Goal: Task Accomplishment & Management: Manage account settings

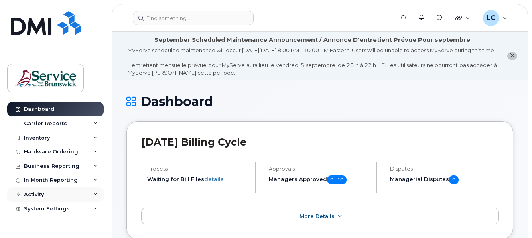
click at [77, 194] on div "Activity" at bounding box center [55, 194] width 96 height 14
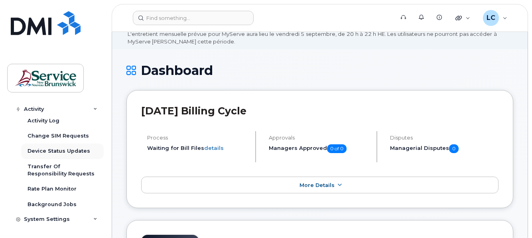
scroll to position [120, 0]
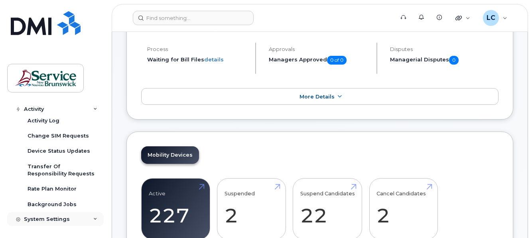
click at [60, 219] on div "System Settings" at bounding box center [47, 219] width 46 height 6
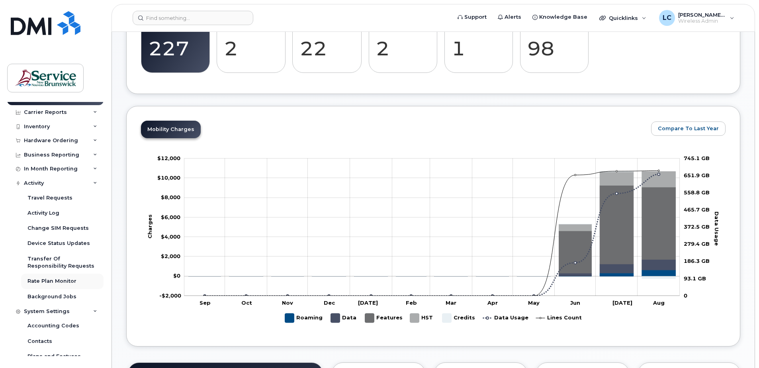
scroll to position [0, 0]
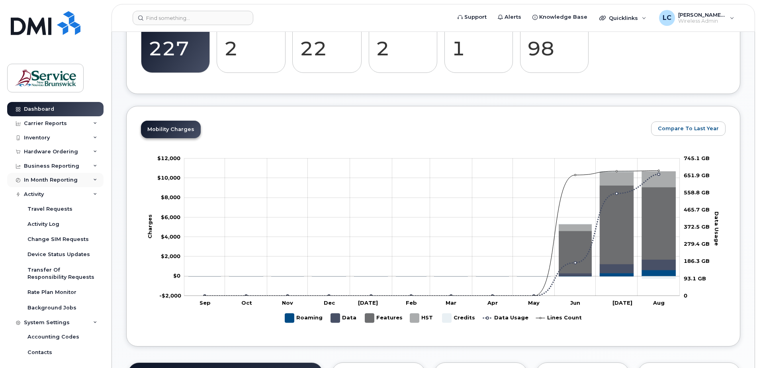
click at [65, 176] on div "In Month Reporting" at bounding box center [55, 180] width 96 height 14
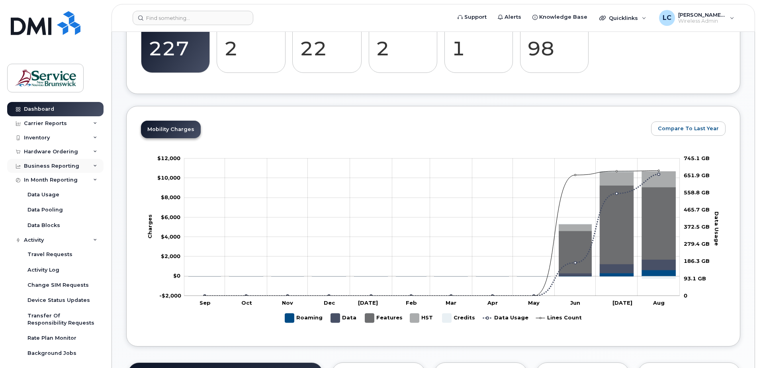
click at [67, 167] on div "Business Reporting" at bounding box center [51, 166] width 55 height 6
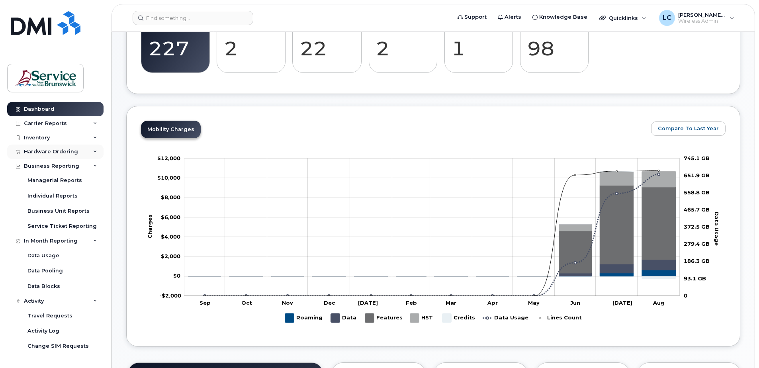
click at [63, 152] on div "Hardware Ordering" at bounding box center [51, 152] width 54 height 6
click at [65, 123] on div "Carrier Reports" at bounding box center [55, 123] width 96 height 14
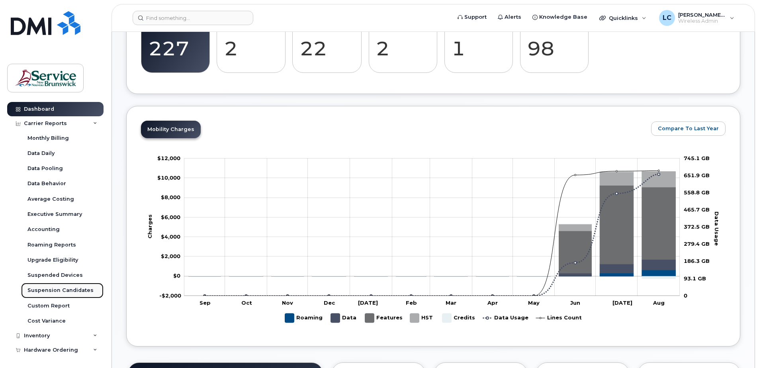
click at [63, 237] on div "Suspension Candidates" at bounding box center [60, 290] width 66 height 7
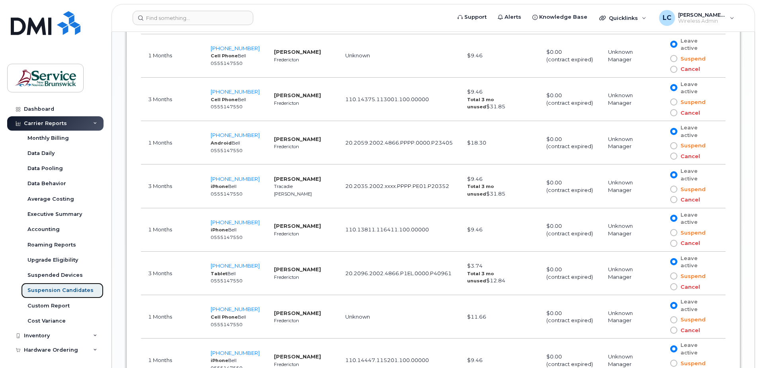
scroll to position [1076, 0]
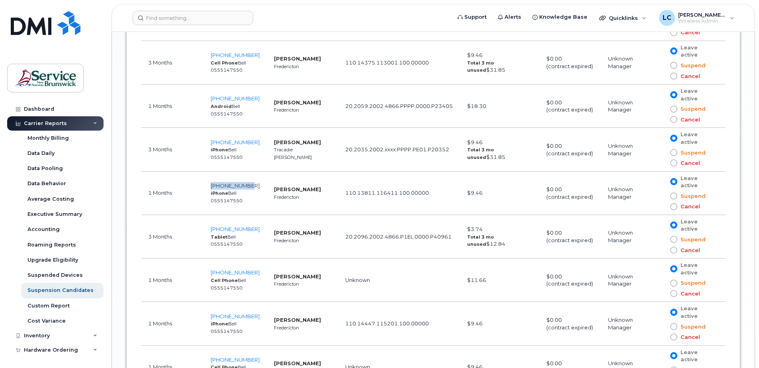
drag, startPoint x: 253, startPoint y: 135, endPoint x: 210, endPoint y: 137, distance: 43.5
click at [210, 172] on td "506-461-3785 iPhone Bell 0555147550" at bounding box center [235, 193] width 63 height 43
copy span "[PHONE_NUMBER]"
click at [508, 237] on td "$11.66" at bounding box center [499, 280] width 79 height 43
drag, startPoint x: 253, startPoint y: 137, endPoint x: 175, endPoint y: 137, distance: 77.7
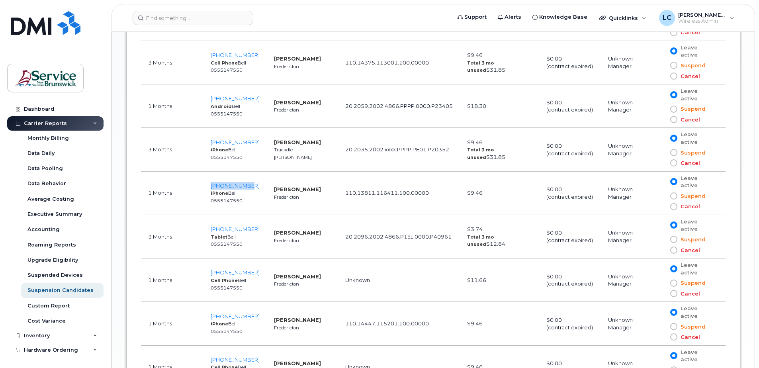
click at [175, 172] on tr "1 Months 506-461-3785 iPhone Bell 0555147550 Jean-Guy Doucet Fredericton 110.13…" at bounding box center [433, 193] width 585 height 43
copy tr "[PHONE_NUMBER]"
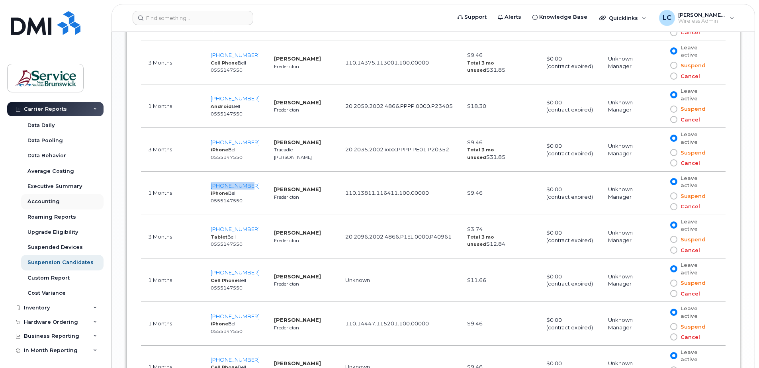
scroll to position [57, 0]
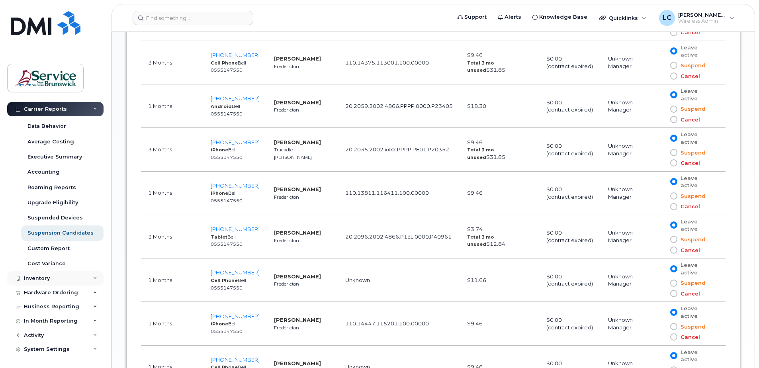
click at [46, 237] on div "Inventory" at bounding box center [37, 278] width 26 height 6
click at [52, 237] on link "Mobility Devices" at bounding box center [62, 293] width 82 height 15
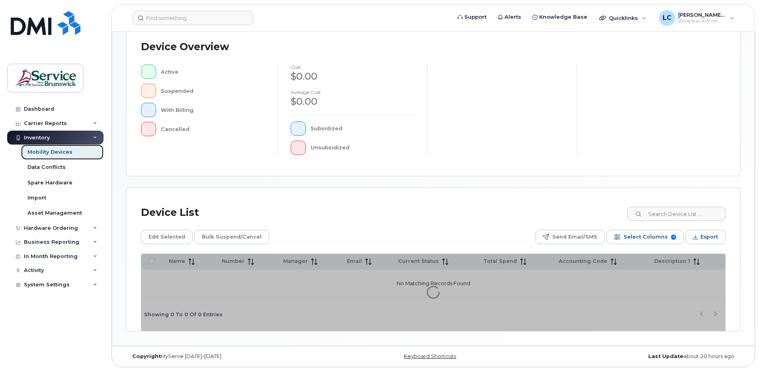
scroll to position [180, 0]
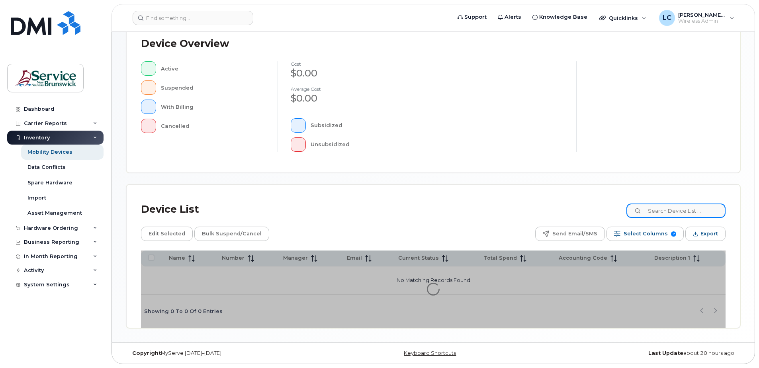
click at [531, 216] on input at bounding box center [676, 211] width 99 height 14
paste input "506-461-3785"
type input "506-461-3785"
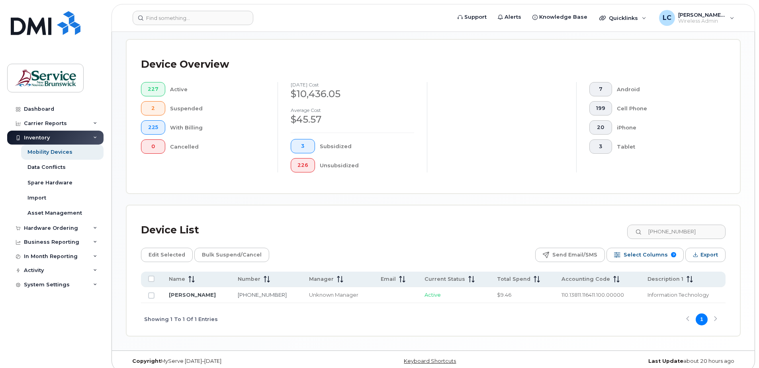
click at [148, 237] on td at bounding box center [151, 295] width 21 height 16
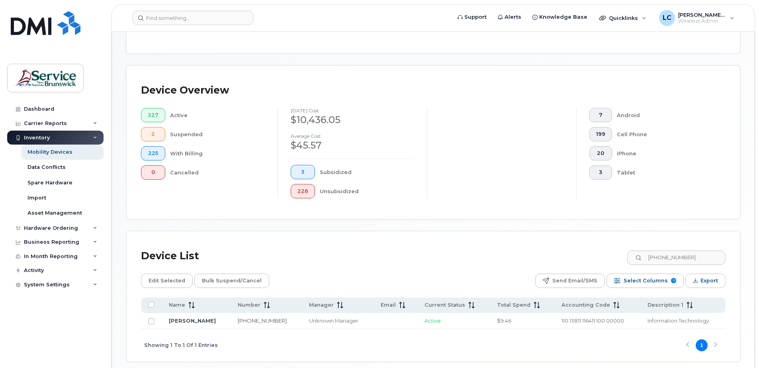
scroll to position [140, 0]
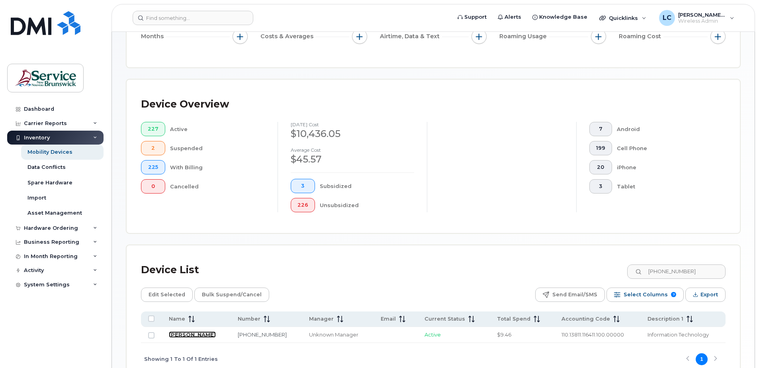
click at [191, 237] on link "[PERSON_NAME]" at bounding box center [192, 335] width 47 height 6
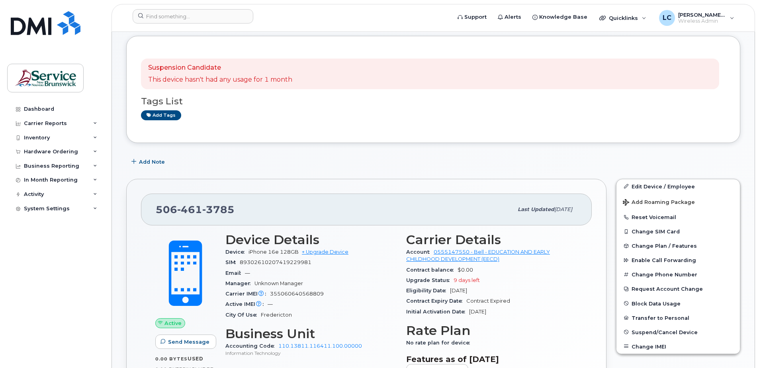
scroll to position [120, 0]
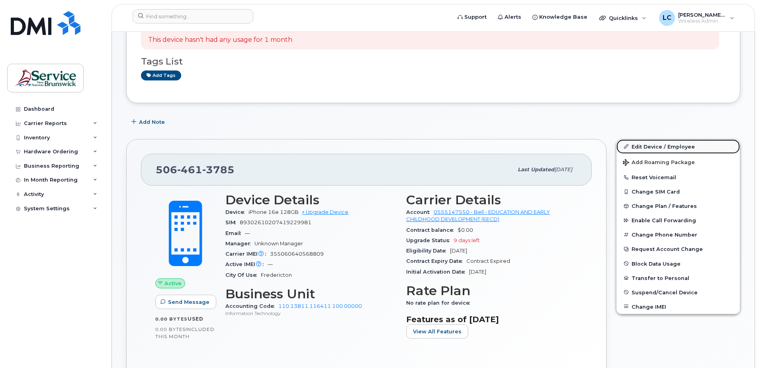
click at [659, 145] on link "Edit Device / Employee" at bounding box center [679, 146] width 124 height 14
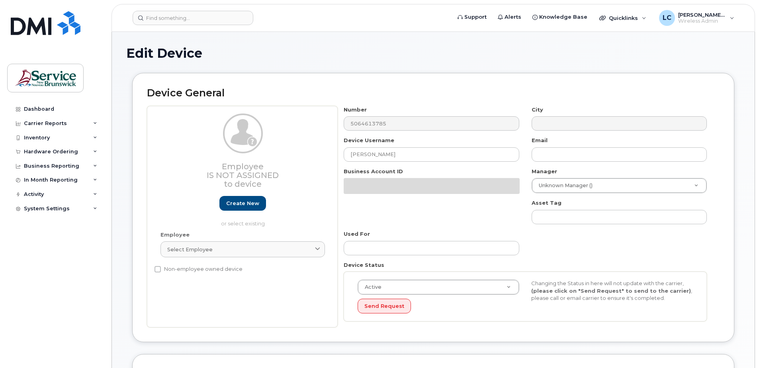
select select "35751303"
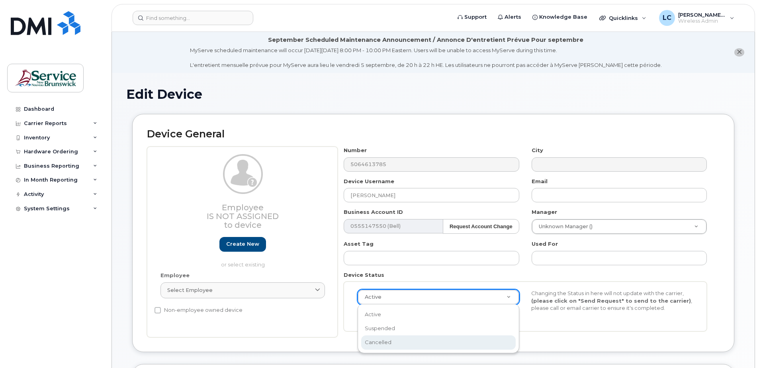
scroll to position [0, 2]
select select "cancelled"
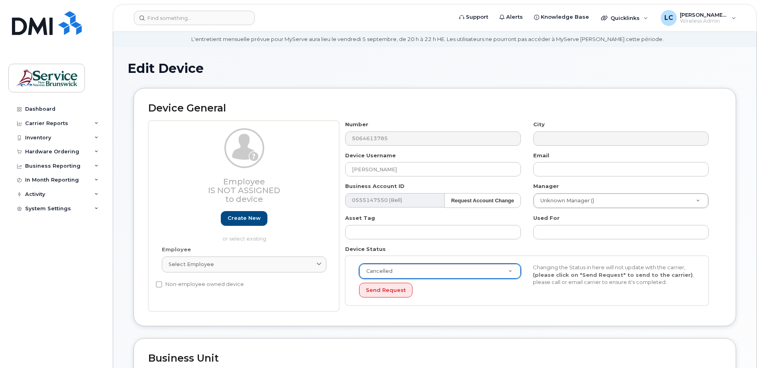
scroll to position [40, 0]
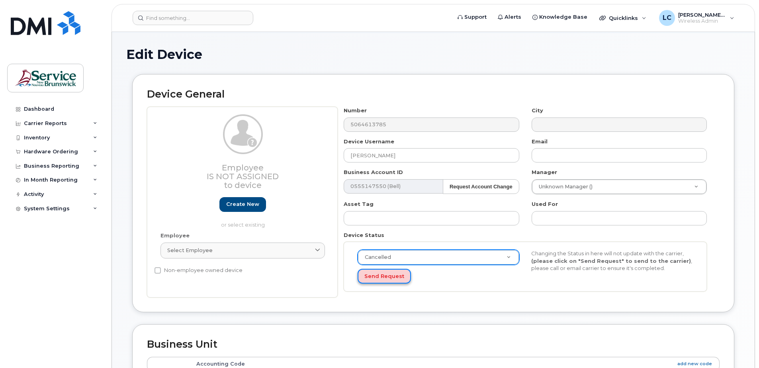
click at [397, 275] on button "Send Request" at bounding box center [384, 276] width 53 height 15
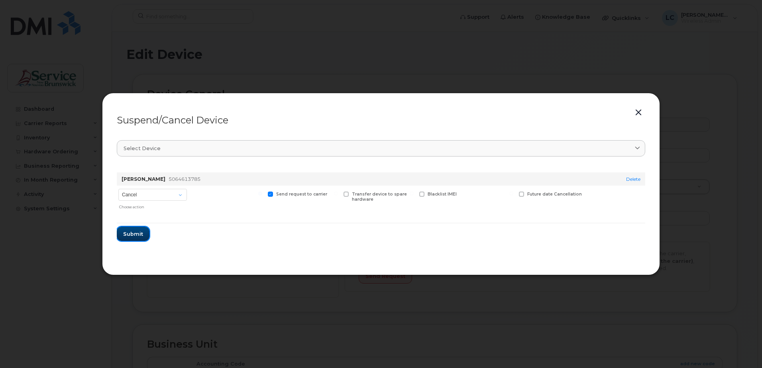
click at [142, 229] on button "Submit" at bounding box center [133, 234] width 33 height 14
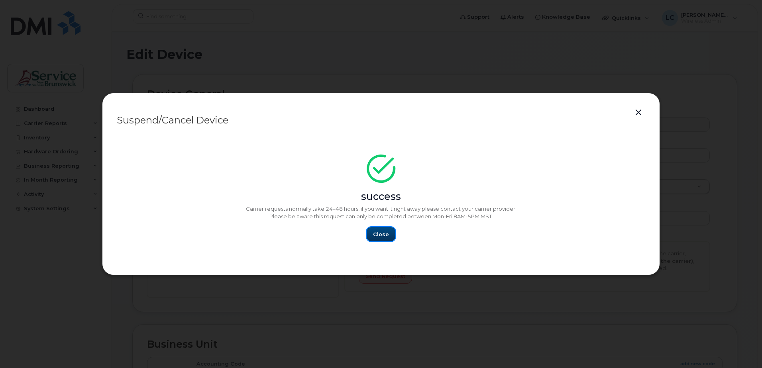
click at [382, 232] on span "Close" at bounding box center [381, 235] width 16 height 8
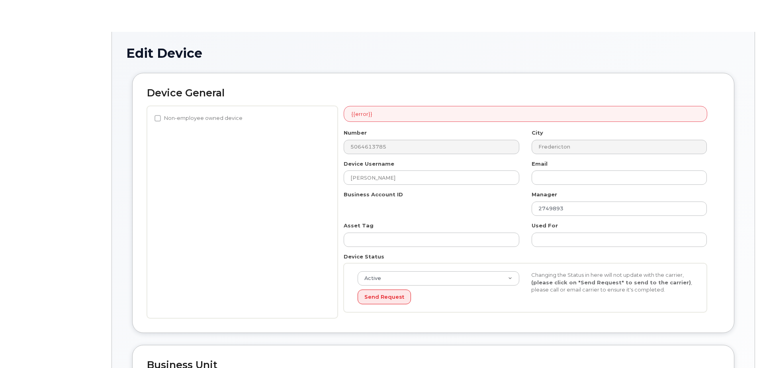
select select "35751303"
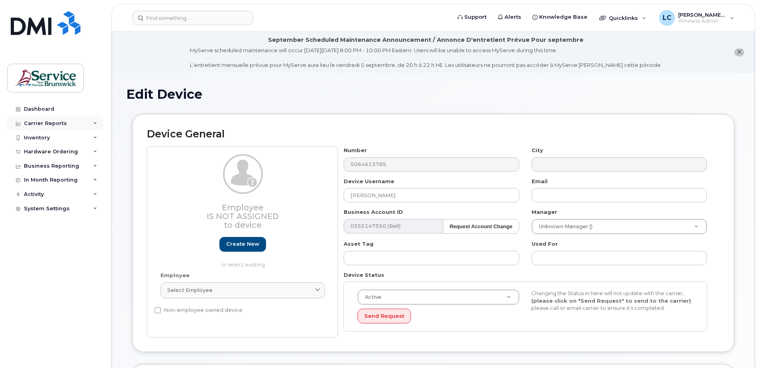
click at [76, 125] on div "Carrier Reports" at bounding box center [55, 123] width 96 height 14
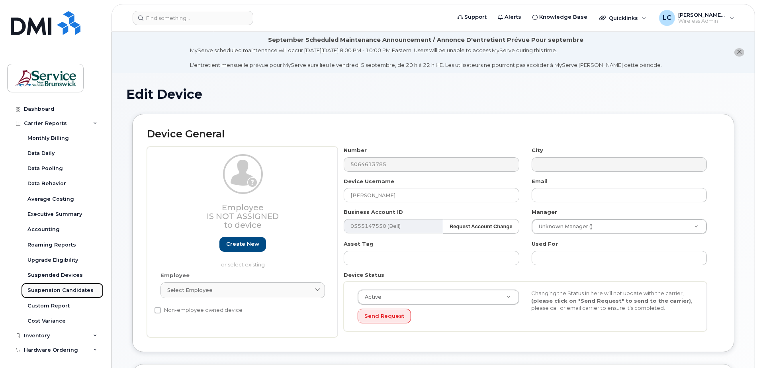
click at [67, 291] on div "Suspension Candidates" at bounding box center [60, 290] width 66 height 7
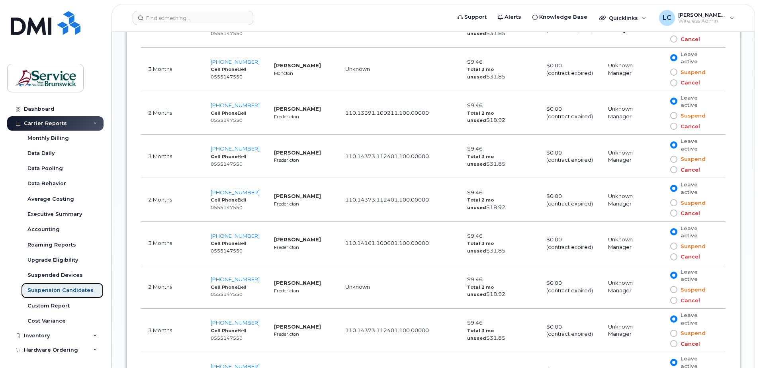
scroll to position [717, 0]
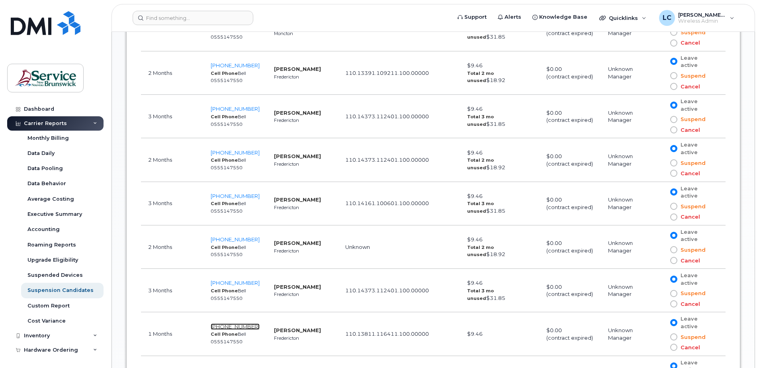
click at [235, 324] on span "[PHONE_NUMBER]" at bounding box center [235, 327] width 49 height 6
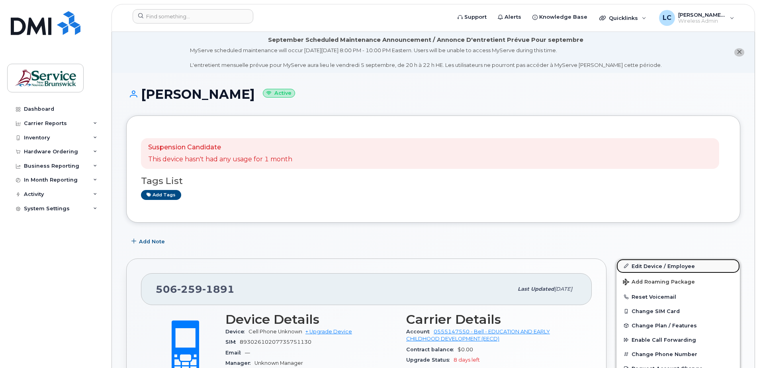
click at [648, 265] on link "Edit Device / Employee" at bounding box center [679, 266] width 124 height 14
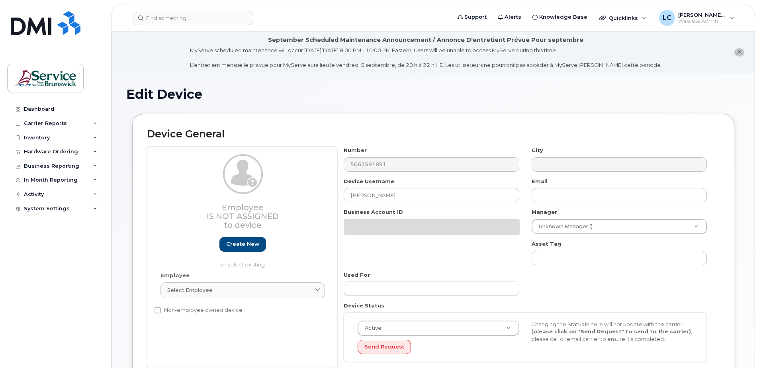
select select "35751303"
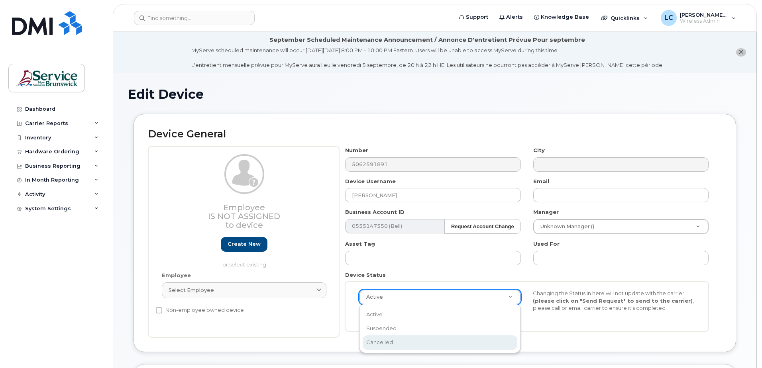
scroll to position [0, 2]
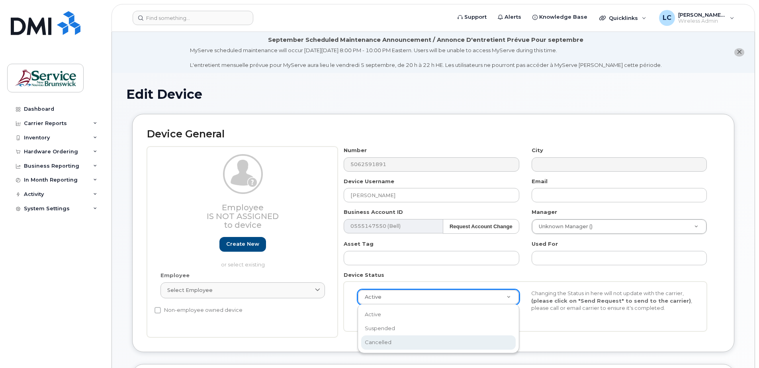
select select "cancelled"
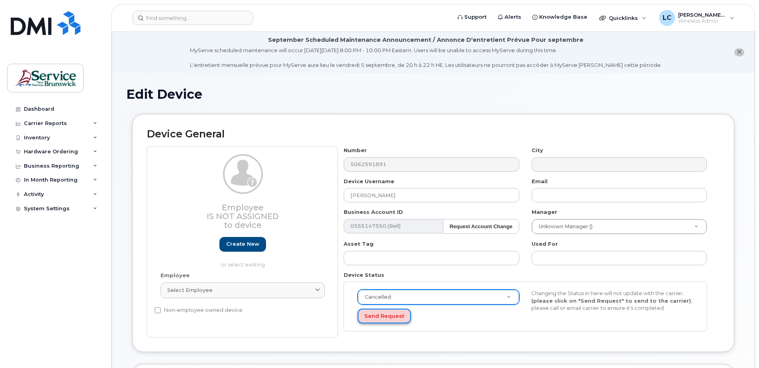
click at [386, 316] on button "Send Request" at bounding box center [384, 316] width 53 height 15
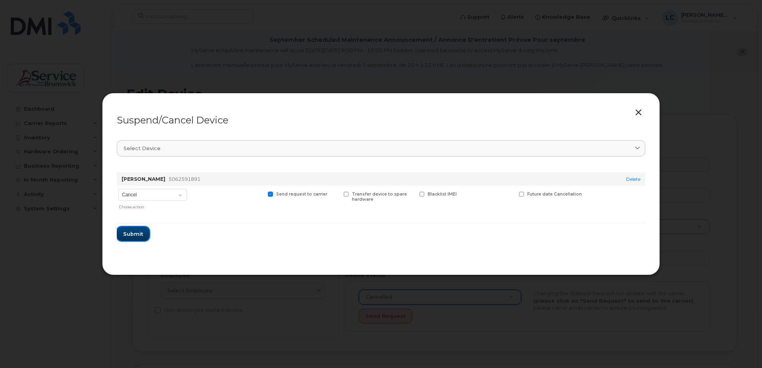
click at [142, 233] on span "Submit" at bounding box center [133, 234] width 20 height 8
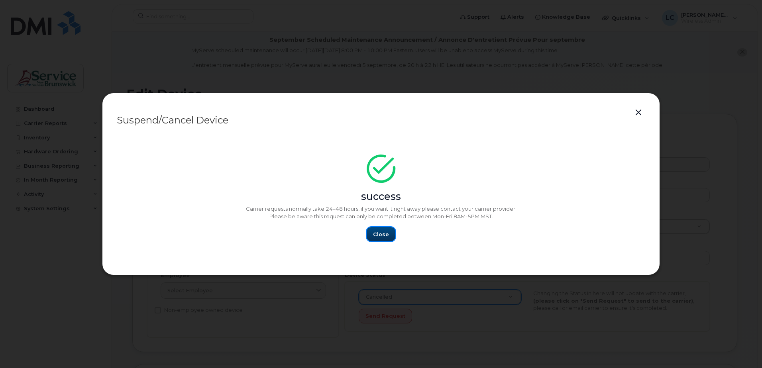
click at [388, 237] on button "Close" at bounding box center [381, 234] width 29 height 14
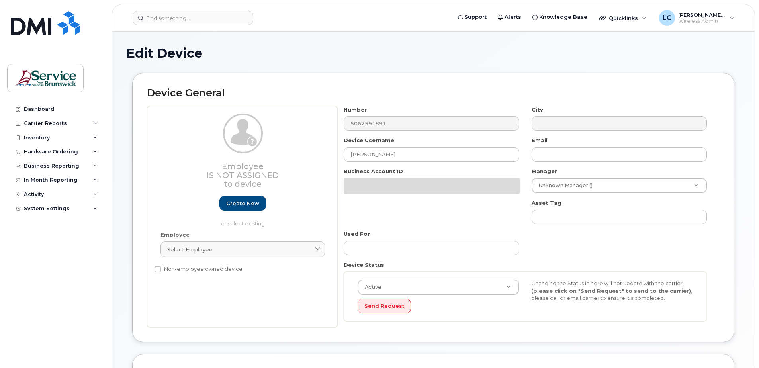
select select "35751303"
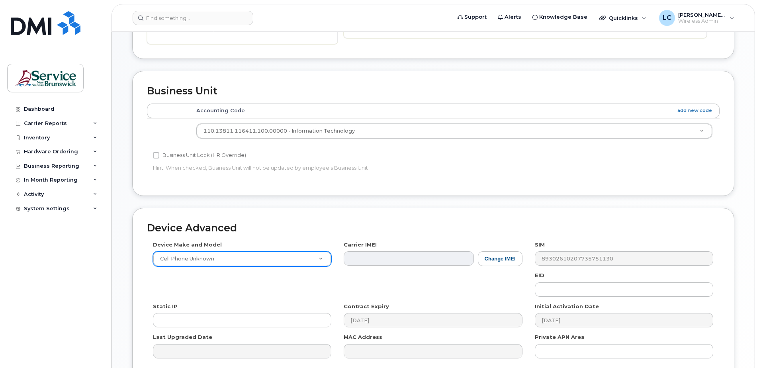
scroll to position [319, 0]
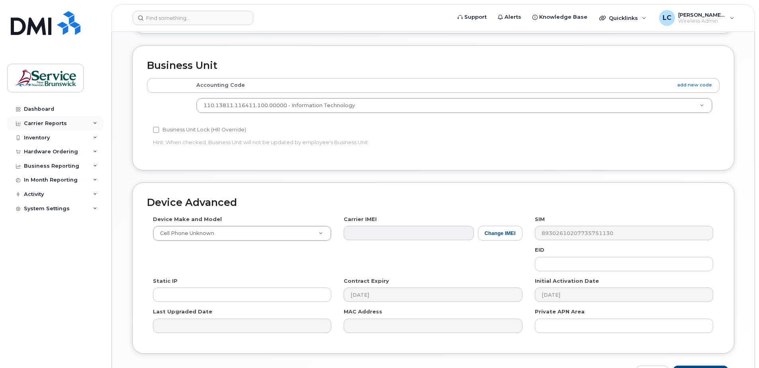
click at [79, 123] on div "Carrier Reports" at bounding box center [55, 123] width 96 height 14
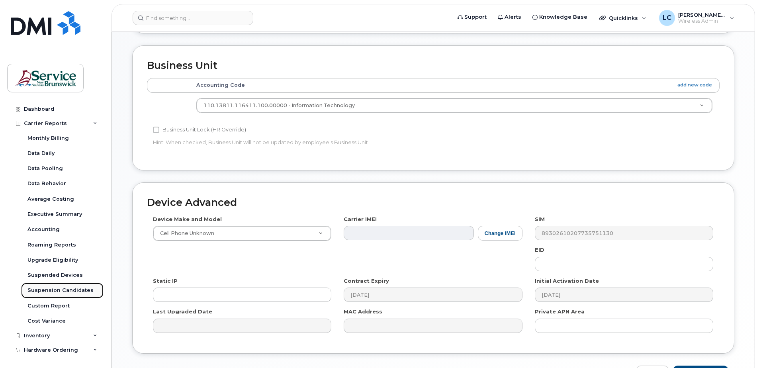
click at [50, 288] on div "Suspension Candidates" at bounding box center [60, 290] width 66 height 7
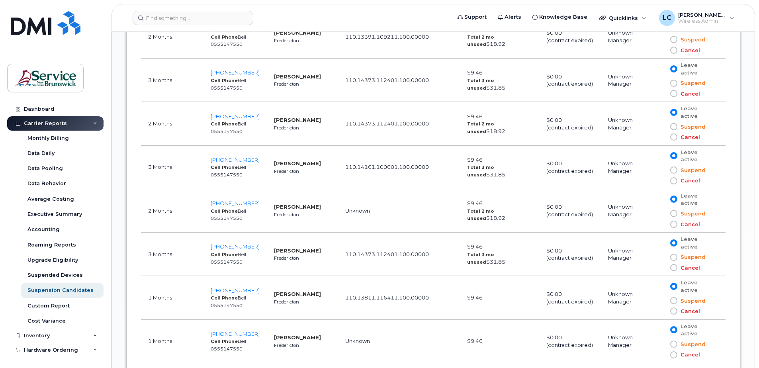
scroll to position [740, 0]
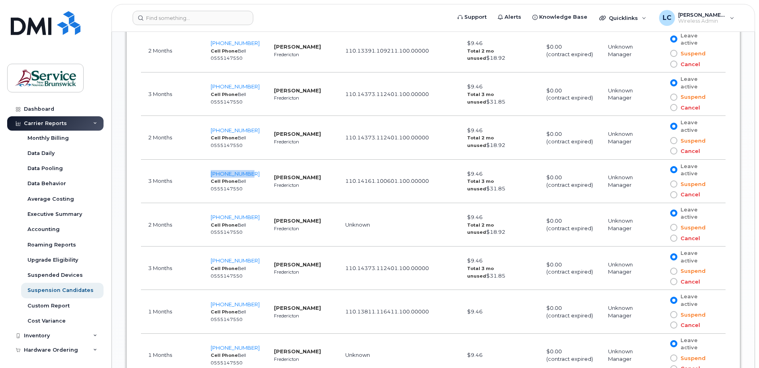
drag, startPoint x: 255, startPoint y: 145, endPoint x: 197, endPoint y: 145, distance: 58.2
click at [198, 160] on tr "3 Months 506-259-0594 Cell Phone Bell 0555147550 MEGAN LEBLANC Fredericton 110.…" at bounding box center [433, 181] width 585 height 43
copy tr "506-259-0594"
click at [230, 171] on span "506-259-0594" at bounding box center [235, 174] width 49 height 6
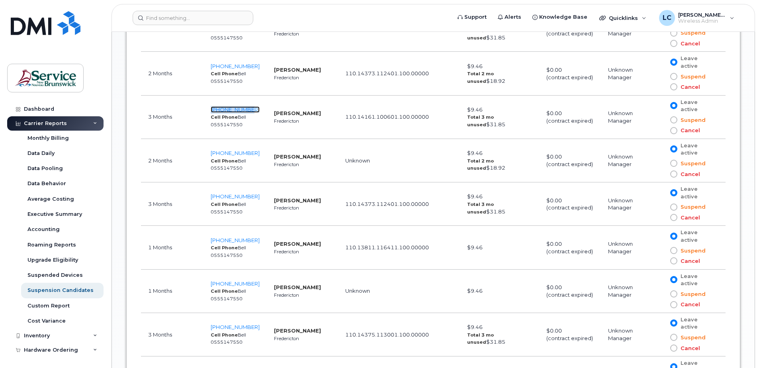
scroll to position [819, 0]
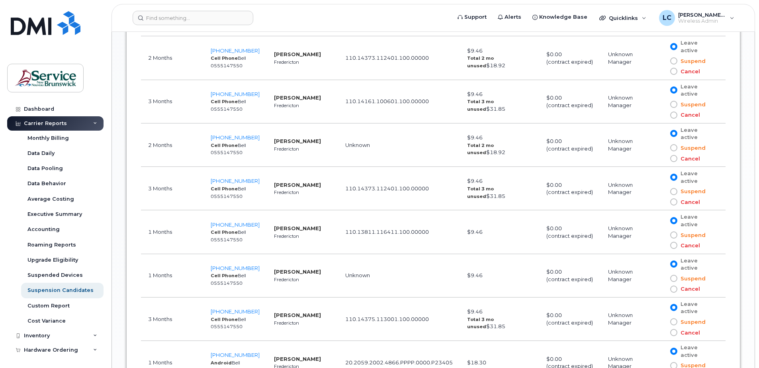
drag, startPoint x: 252, startPoint y: 272, endPoint x: 252, endPoint y: 264, distance: 7.6
click at [252, 298] on td "506-259-5081 Cell Phone Bell 0555147550" at bounding box center [235, 319] width 63 height 43
drag, startPoint x: 301, startPoint y: 294, endPoint x: 145, endPoint y: 268, distance: 158.7
click at [145, 298] on tr "3 Months 506-259-5081 Cell Phone Bell 0555147550 Paul Saad Fredericton 110.1437…" at bounding box center [433, 319] width 585 height 43
copy tr "3 Months 506-259-5081 Cell Phone Bell 0555147550 Paul Saad Fredericton"
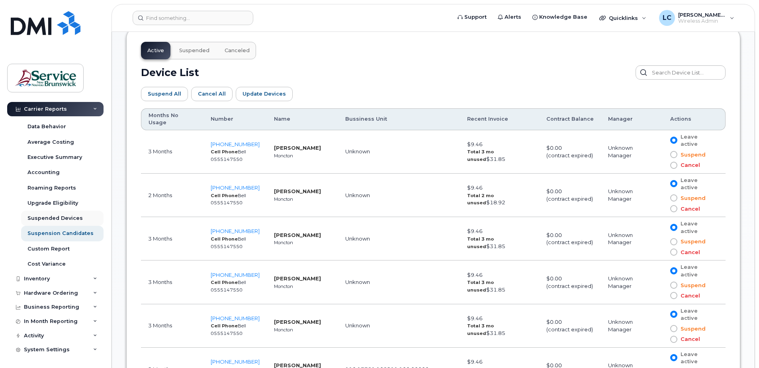
scroll to position [57, 0]
click at [54, 277] on div "Inventory" at bounding box center [55, 278] width 96 height 14
click at [55, 292] on div "Mobility Devices" at bounding box center [49, 293] width 45 height 7
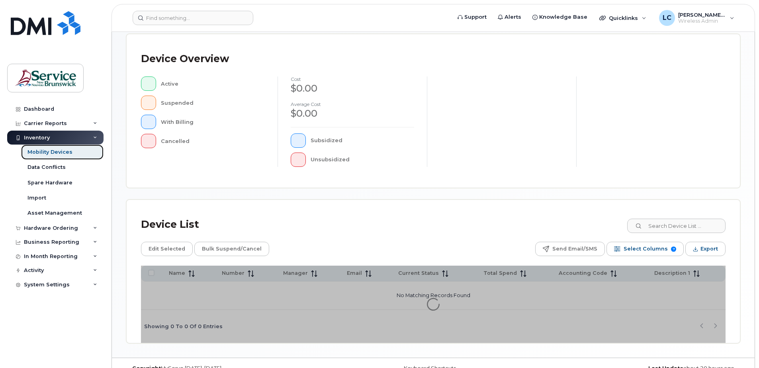
scroll to position [180, 0]
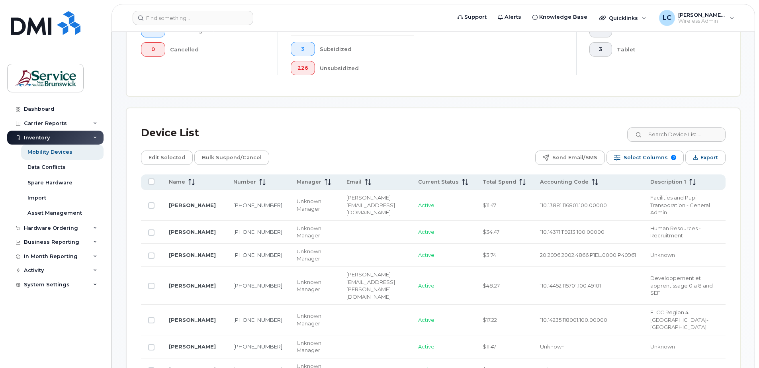
scroll to position [299, 0]
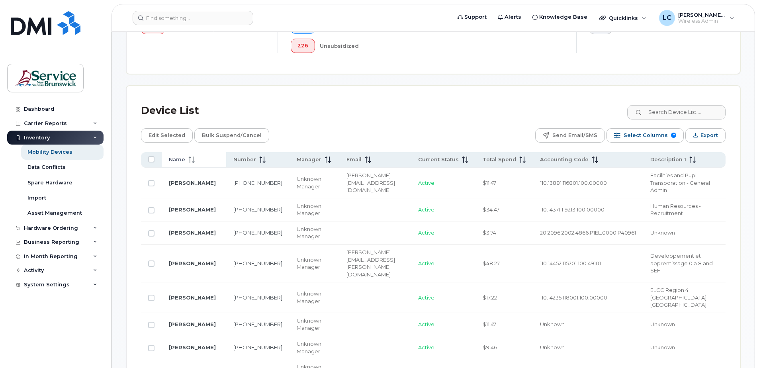
click at [192, 161] on icon at bounding box center [191, 160] width 6 height 6
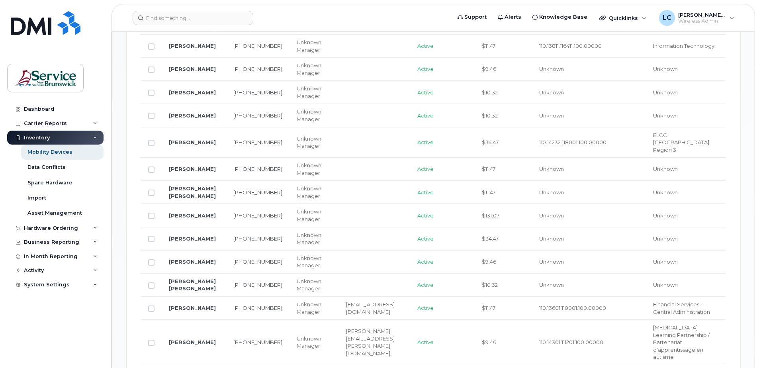
scroll to position [618, 0]
click at [151, 240] on input "Row Unselected" at bounding box center [151, 238] width 6 height 6
click at [151, 239] on input "Row Selected" at bounding box center [151, 238] width 6 height 6
checkbox input "false"
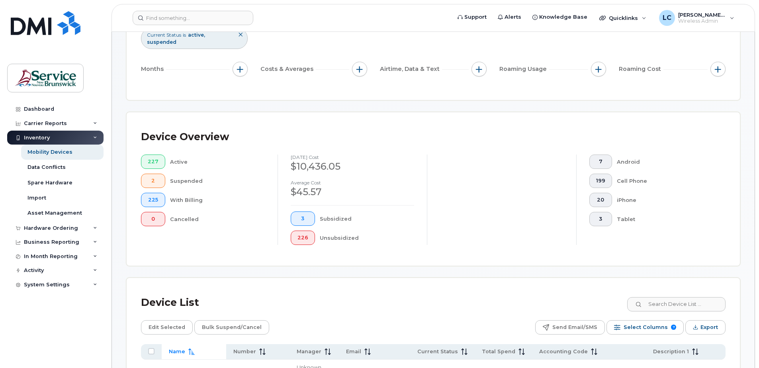
scroll to position [100, 0]
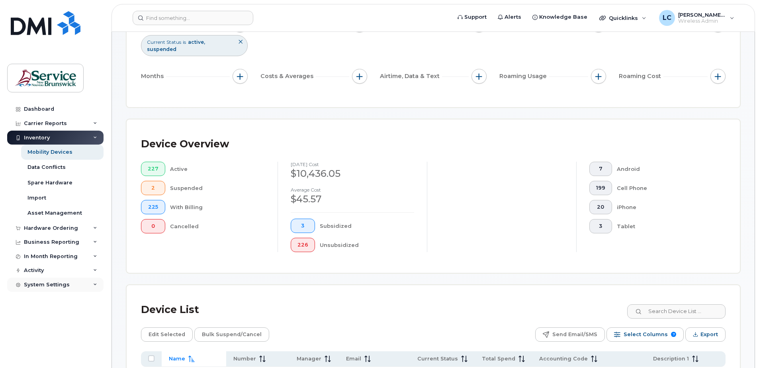
click at [52, 284] on div "System Settings" at bounding box center [47, 285] width 46 height 6
click at [51, 299] on div "Accounting Codes" at bounding box center [53, 299] width 52 height 7
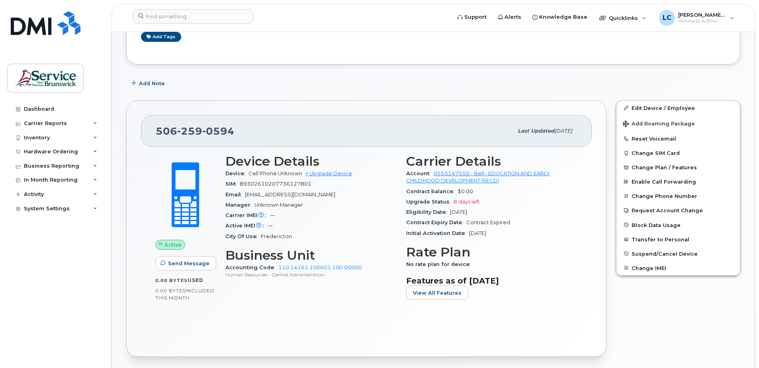
scroll to position [159, 0]
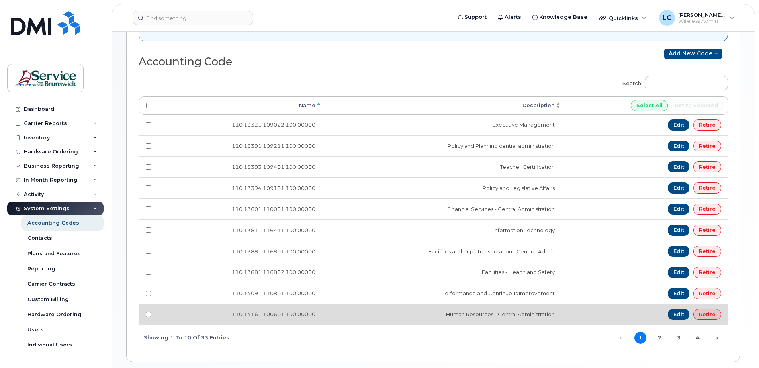
scroll to position [159, 0]
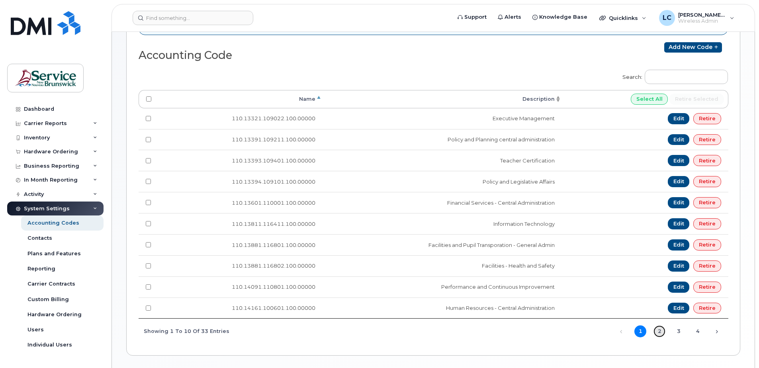
click at [659, 329] on link "2" at bounding box center [660, 332] width 12 height 12
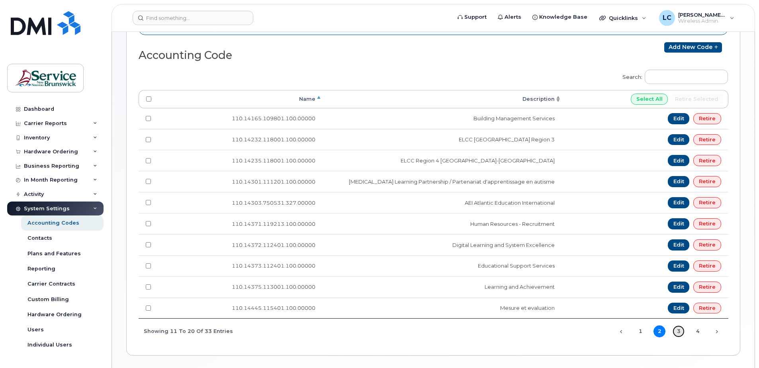
click at [681, 330] on link "3" at bounding box center [679, 332] width 12 height 12
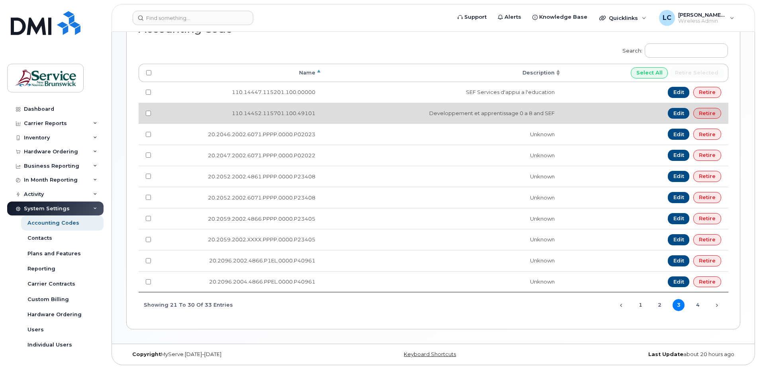
scroll to position [187, 0]
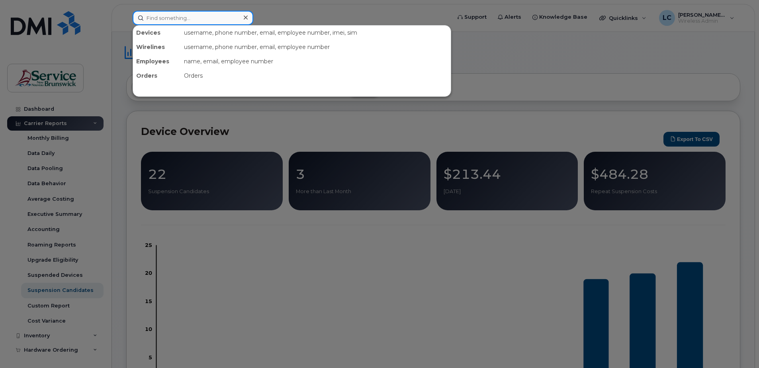
click at [208, 18] on input at bounding box center [193, 18] width 121 height 14
click at [342, 326] on div at bounding box center [379, 184] width 759 height 368
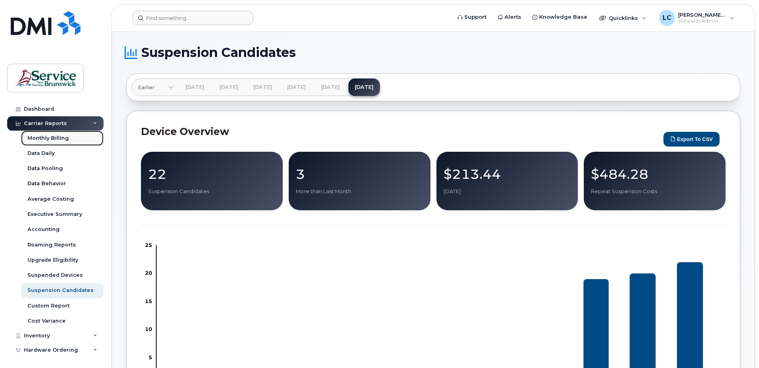
click at [51, 136] on div "Monthly Billing" at bounding box center [47, 138] width 41 height 7
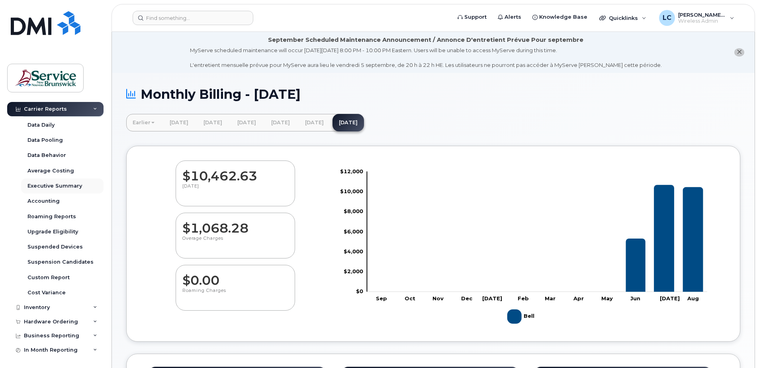
scroll to position [57, 0]
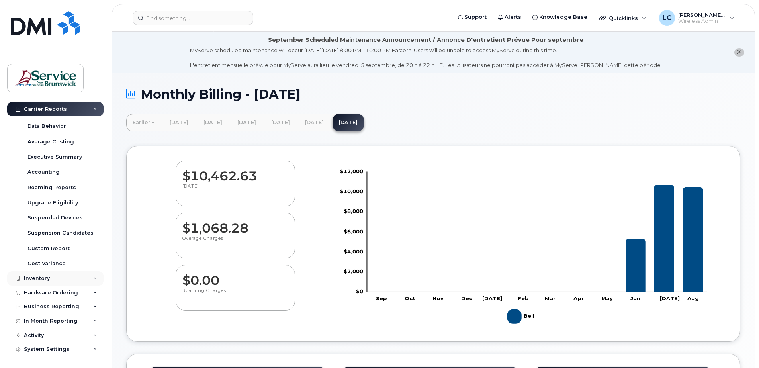
click at [73, 279] on div "Inventory" at bounding box center [55, 278] width 96 height 14
click at [71, 291] on link "Mobility Devices" at bounding box center [62, 293] width 82 height 15
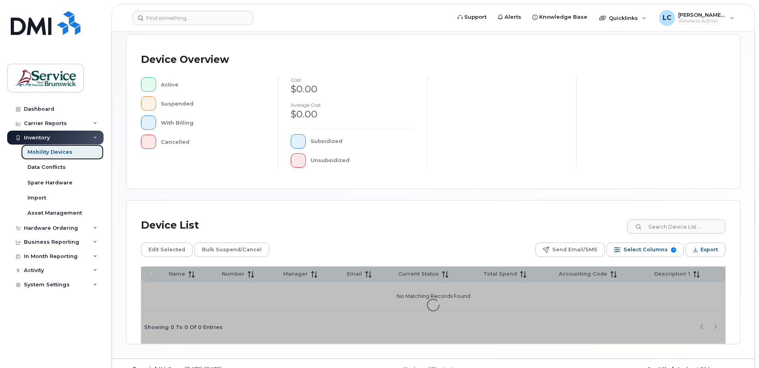
scroll to position [180, 0]
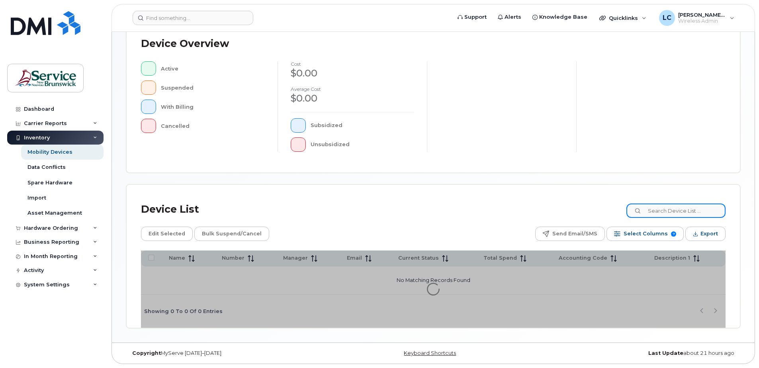
click at [672, 212] on input at bounding box center [676, 211] width 99 height 14
type input "stephens"
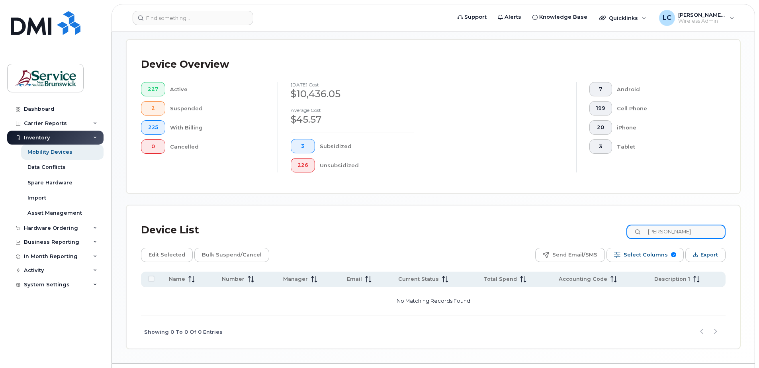
scroll to position [200, 0]
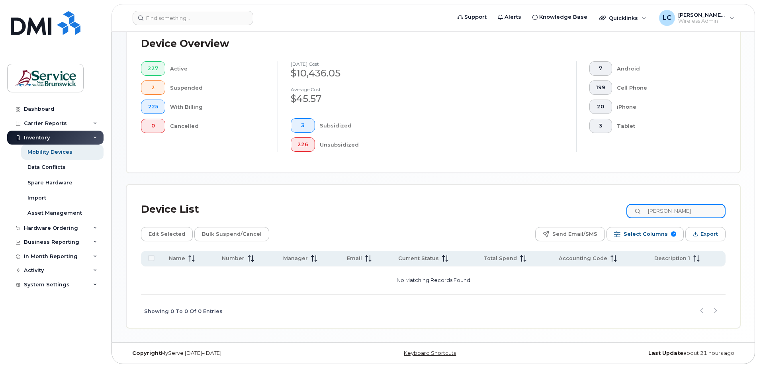
click at [689, 209] on input "stephens" at bounding box center [676, 211] width 99 height 14
click at [55, 122] on div "Carrier Reports" at bounding box center [45, 123] width 43 height 6
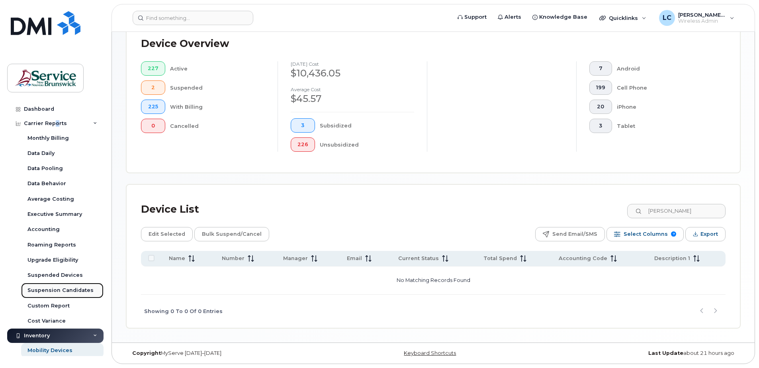
click at [57, 291] on div "Suspension Candidates" at bounding box center [60, 290] width 66 height 7
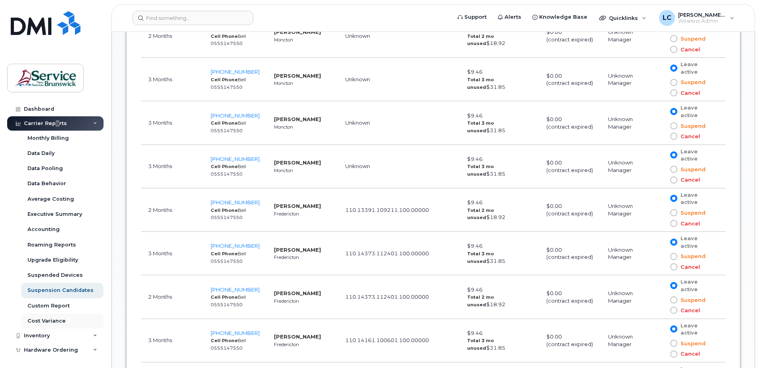
scroll to position [57, 0]
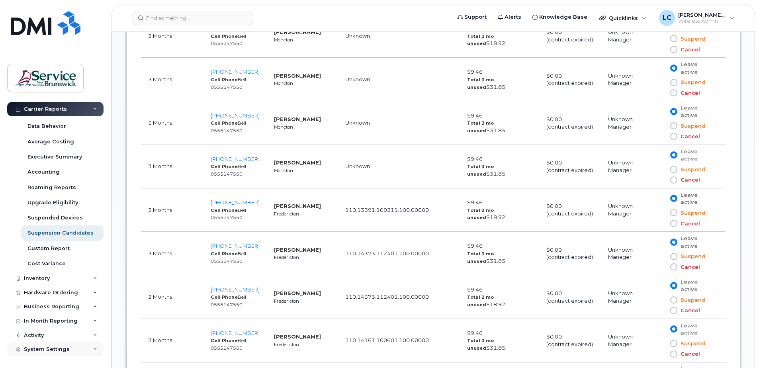
click at [58, 351] on div "System Settings" at bounding box center [47, 349] width 46 height 6
click at [55, 348] on div "System Settings" at bounding box center [47, 349] width 46 height 6
click at [93, 347] on icon at bounding box center [95, 349] width 4 height 4
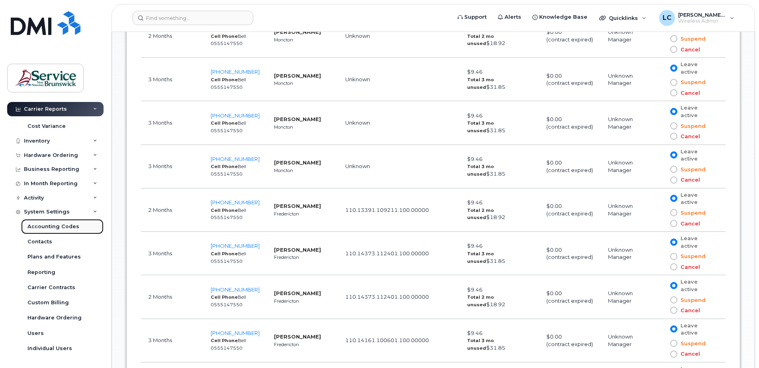
click at [47, 226] on div "Accounting Codes" at bounding box center [53, 226] width 52 height 7
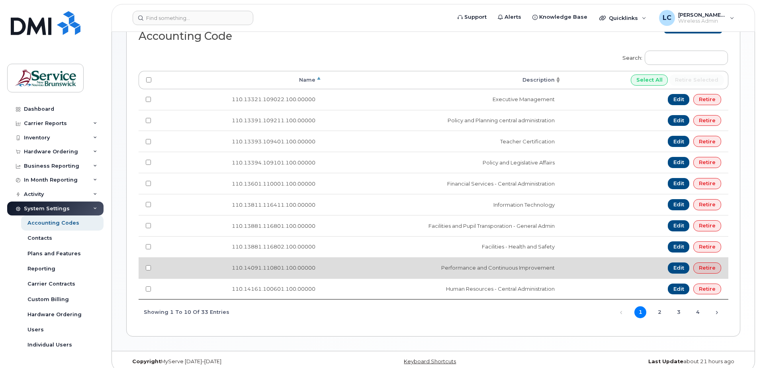
scroll to position [187, 0]
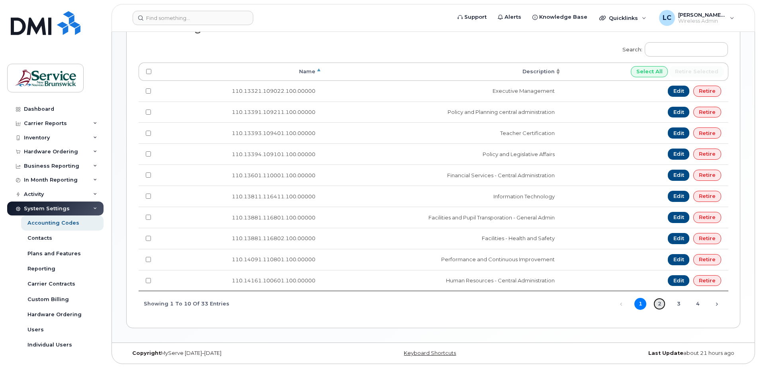
click at [661, 304] on link "2" at bounding box center [660, 304] width 12 height 12
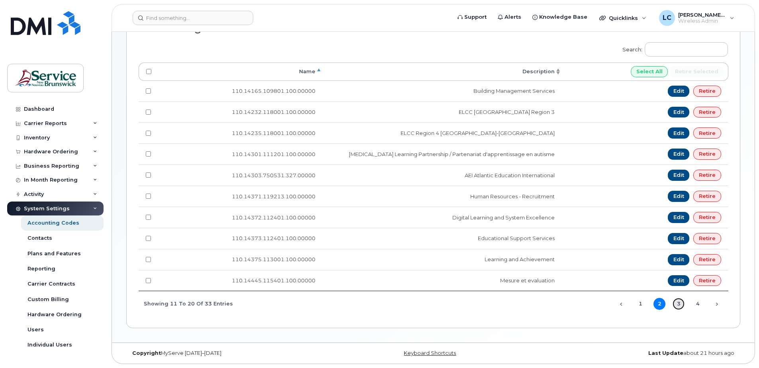
click at [678, 304] on link "3" at bounding box center [679, 304] width 12 height 12
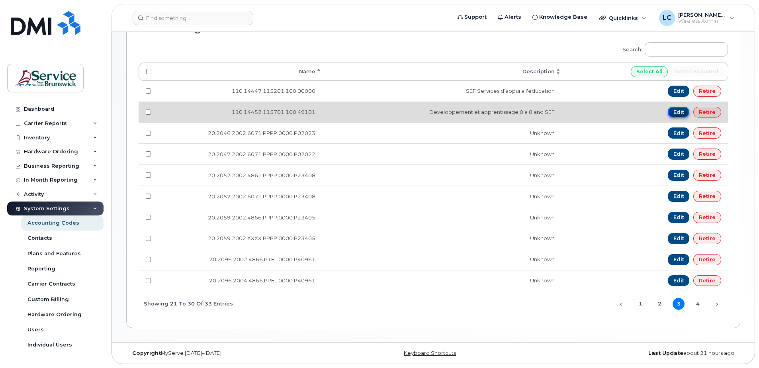
click at [675, 111] on link "Edit" at bounding box center [679, 112] width 22 height 11
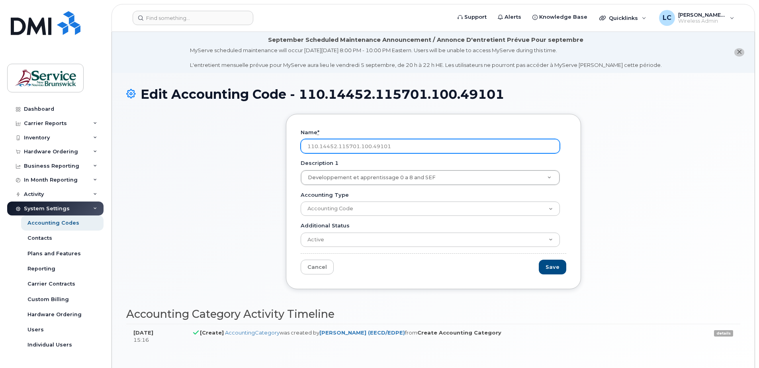
drag, startPoint x: 358, startPoint y: 145, endPoint x: 373, endPoint y: 148, distance: 15.4
click at [359, 145] on input "110.14452.115701.100.49101" at bounding box center [430, 146] width 259 height 14
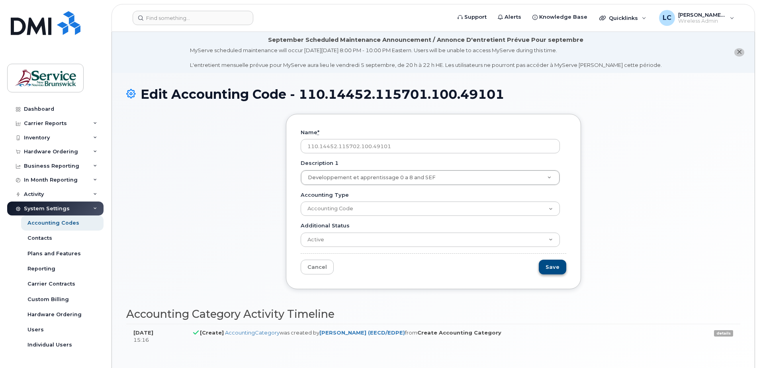
type input "110.14452.115702.100.49101"
click at [551, 267] on input "Save" at bounding box center [552, 267] width 27 height 15
type input "Saving..."
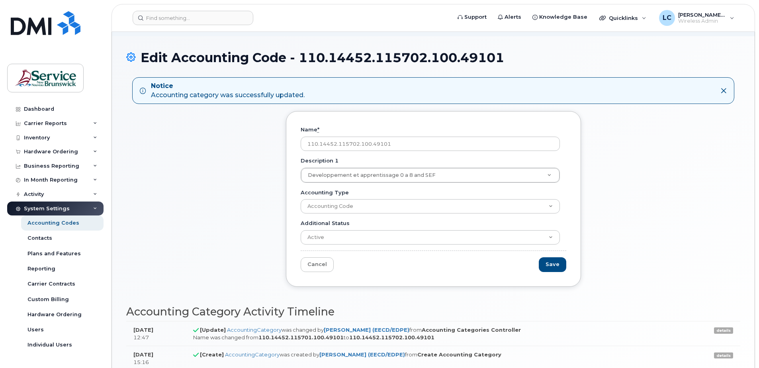
scroll to position [80, 0]
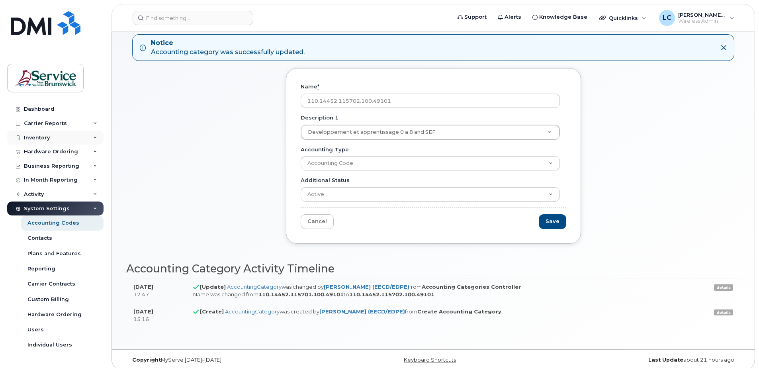
click at [54, 137] on div "Inventory" at bounding box center [55, 138] width 96 height 14
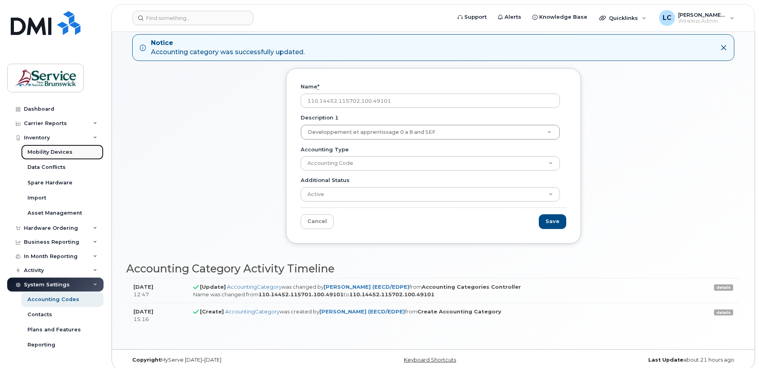
click at [58, 154] on div "Mobility Devices" at bounding box center [49, 152] width 45 height 7
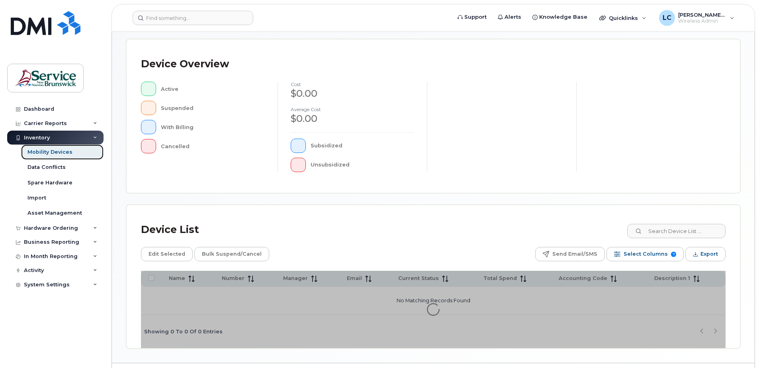
scroll to position [180, 0]
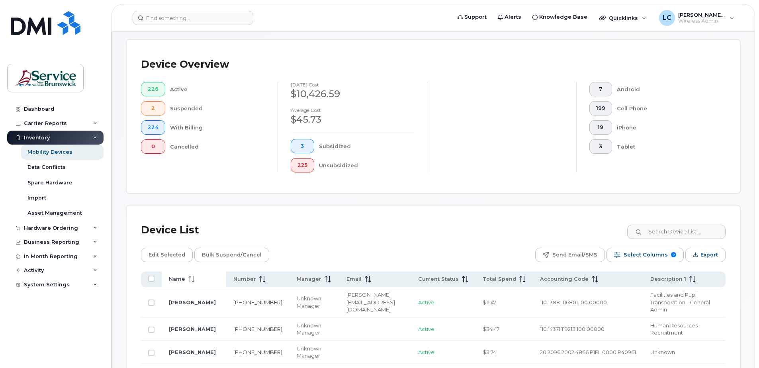
click at [166, 275] on th "Name" at bounding box center [194, 280] width 65 height 16
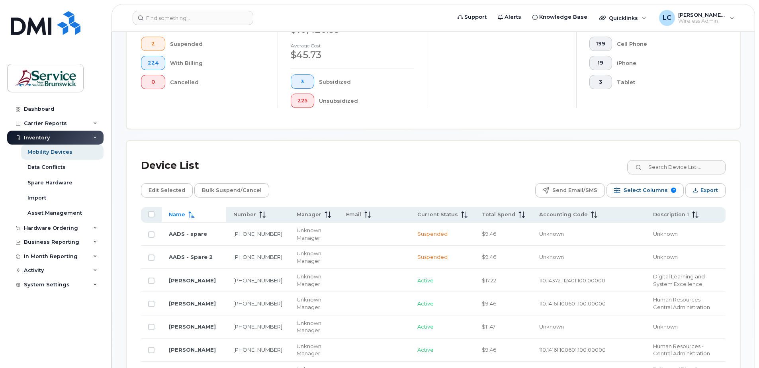
scroll to position [220, 0]
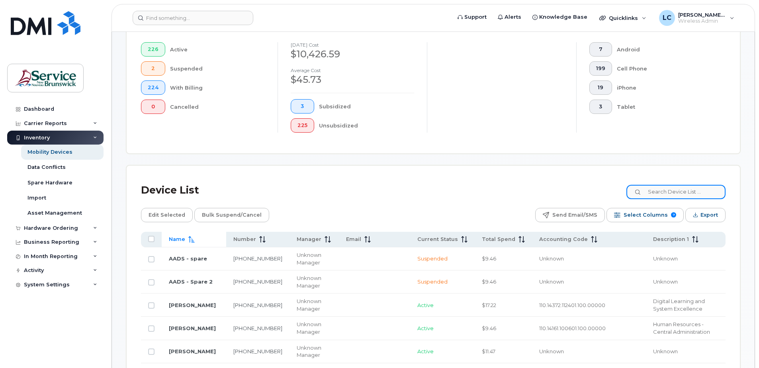
click at [687, 197] on input at bounding box center [676, 192] width 99 height 14
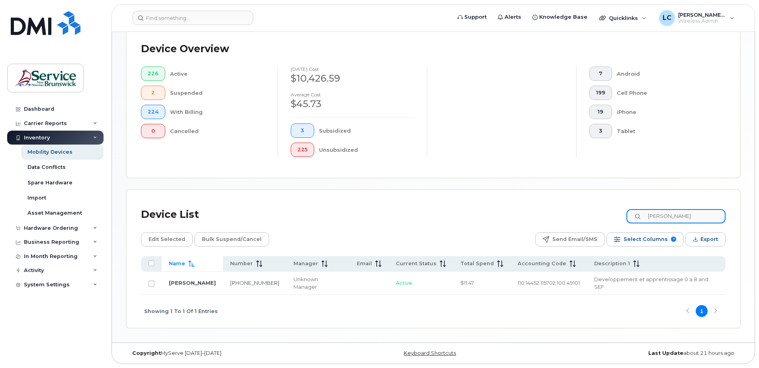
scroll to position [188, 0]
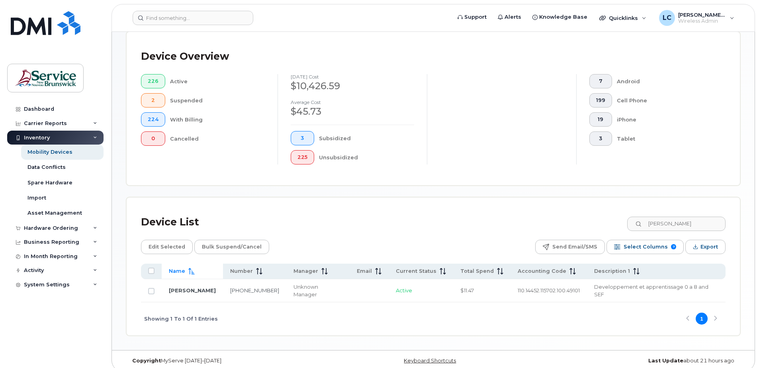
click at [306, 287] on div "Unknown Manager" at bounding box center [318, 290] width 49 height 15
click at [55, 151] on div "Mobility Devices" at bounding box center [49, 152] width 45 height 7
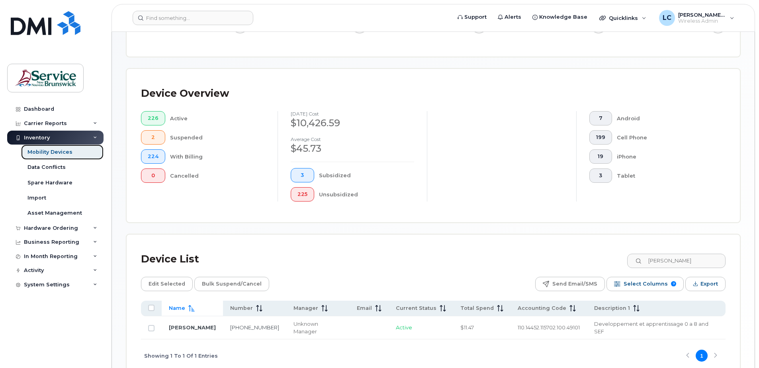
scroll to position [159, 0]
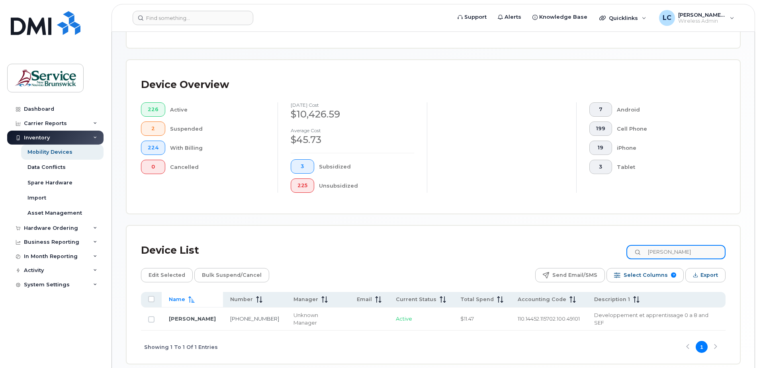
click at [673, 248] on input "[PERSON_NAME]" at bounding box center [676, 252] width 99 height 14
drag, startPoint x: 683, startPoint y: 251, endPoint x: 634, endPoint y: 246, distance: 49.7
click at [634, 246] on div "Device List [PERSON_NAME]" at bounding box center [433, 250] width 585 height 21
drag, startPoint x: 689, startPoint y: 254, endPoint x: 635, endPoint y: 255, distance: 54.6
click at [634, 256] on div "Device List [PERSON_NAME]" at bounding box center [433, 250] width 585 height 21
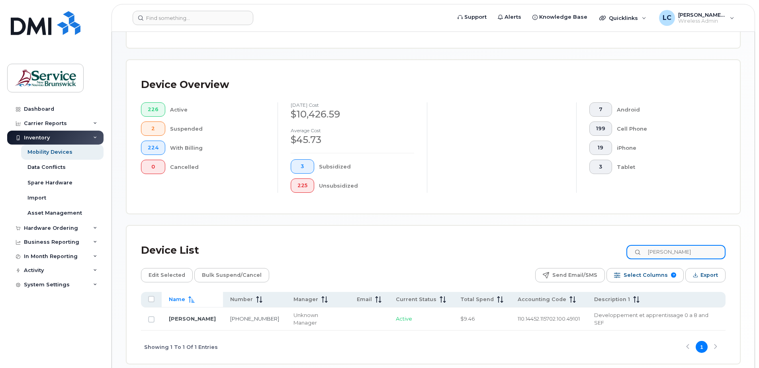
type input "[PERSON_NAME]"
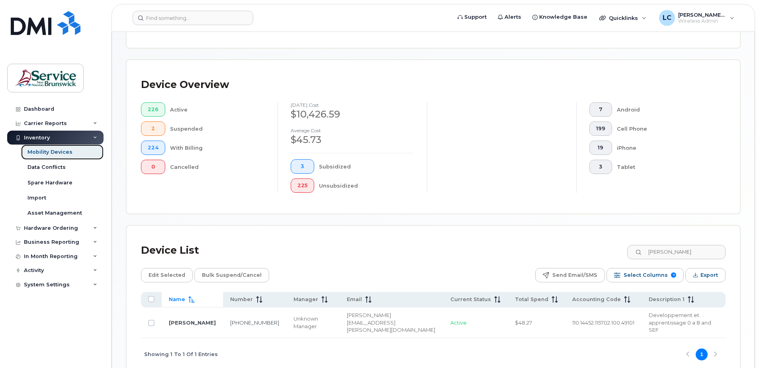
click at [69, 152] on div "Mobility Devices" at bounding box center [49, 152] width 45 height 7
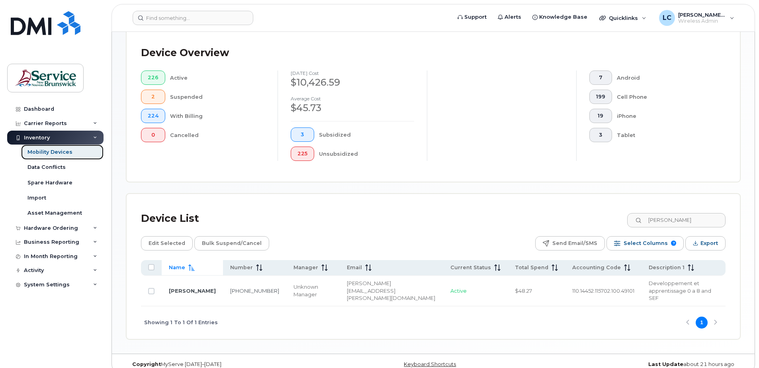
scroll to position [195, 0]
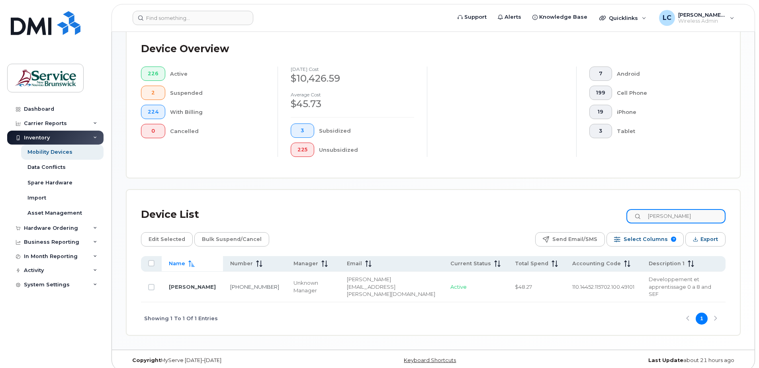
drag, startPoint x: 690, startPoint y: 218, endPoint x: 623, endPoint y: 212, distance: 67.1
click at [625, 214] on div "Device List [PERSON_NAME]" at bounding box center [433, 214] width 585 height 21
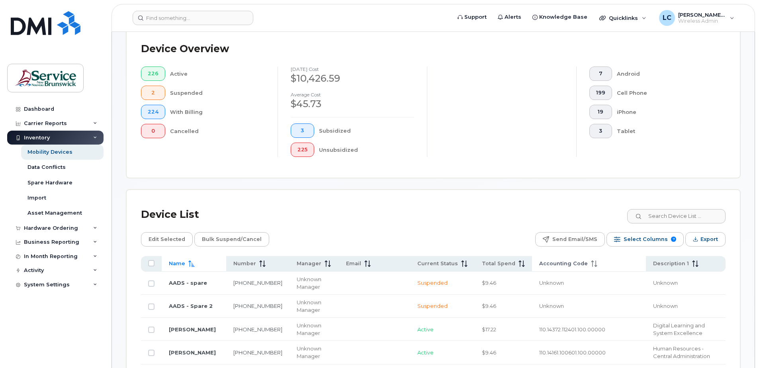
click at [567, 260] on span "Accounting Code" at bounding box center [563, 263] width 49 height 7
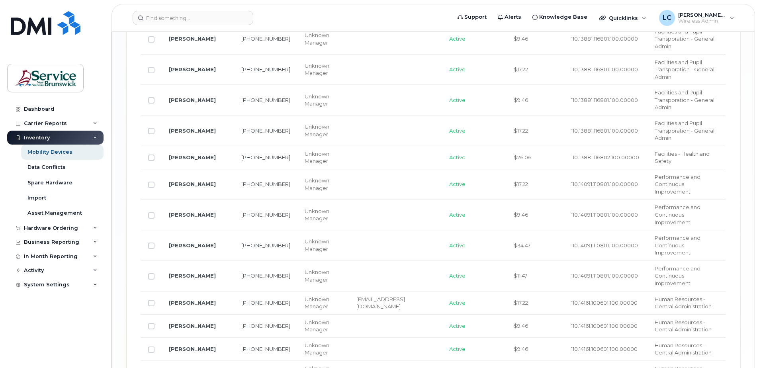
scroll to position [1330, 0]
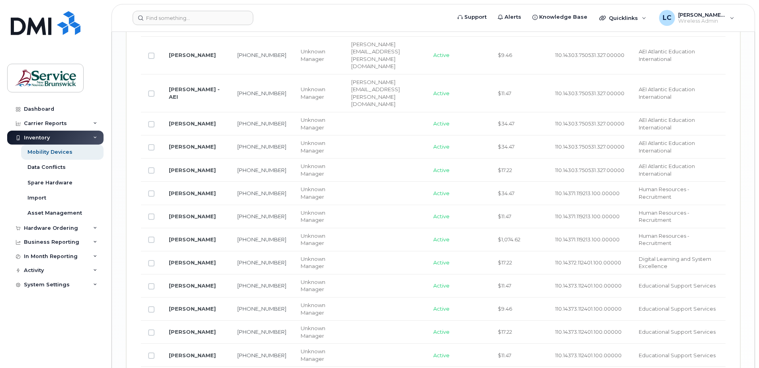
scroll to position [1389, 0]
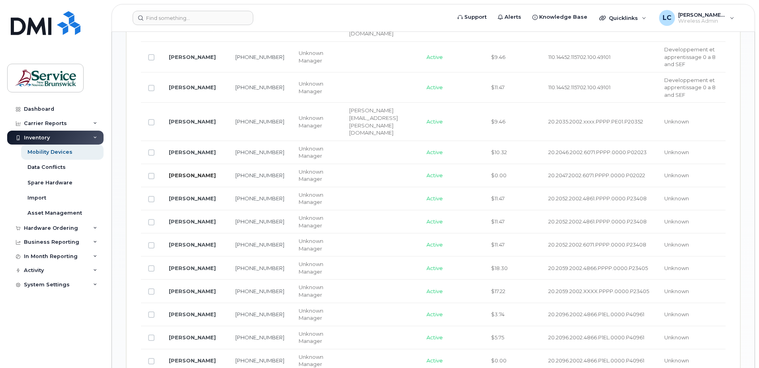
scroll to position [779, 0]
click at [153, 334] on input "Row Unselected" at bounding box center [151, 337] width 6 height 6
checkbox input "true"
